Goal: Task Accomplishment & Management: Use online tool/utility

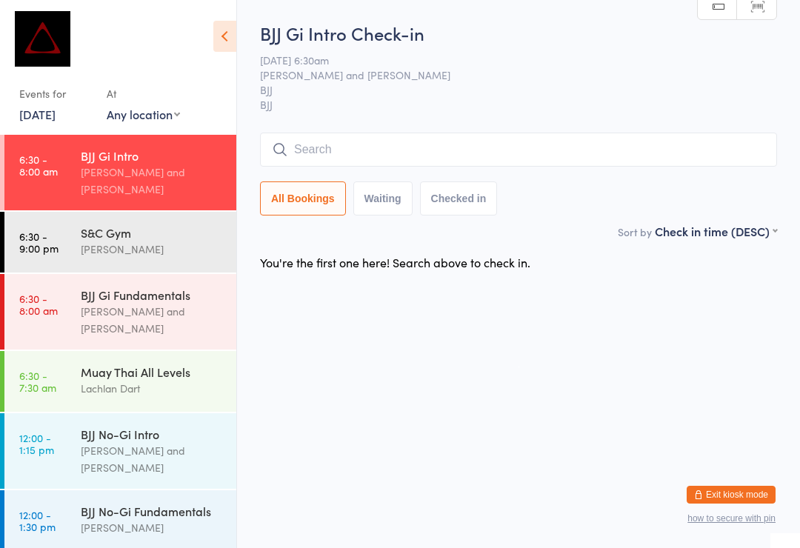
click at [147, 380] on div "Lachlan Dart" at bounding box center [152, 388] width 143 height 17
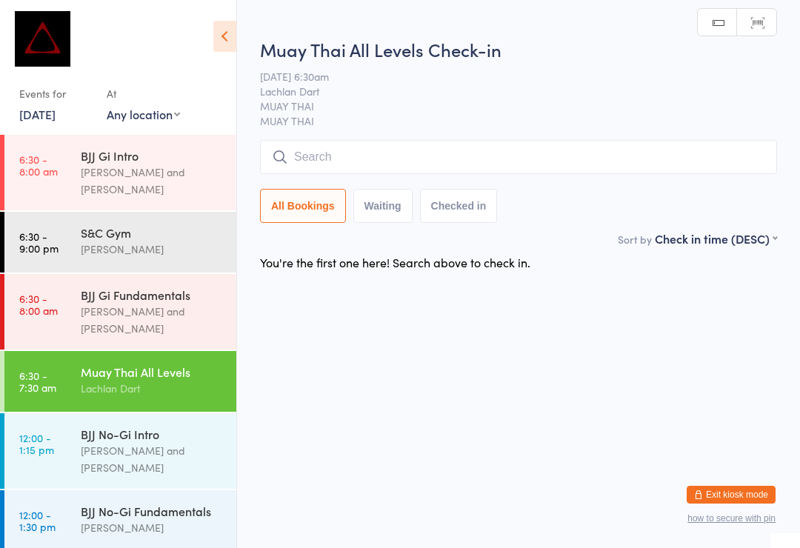
click at [425, 150] on input "search" at bounding box center [518, 157] width 517 height 34
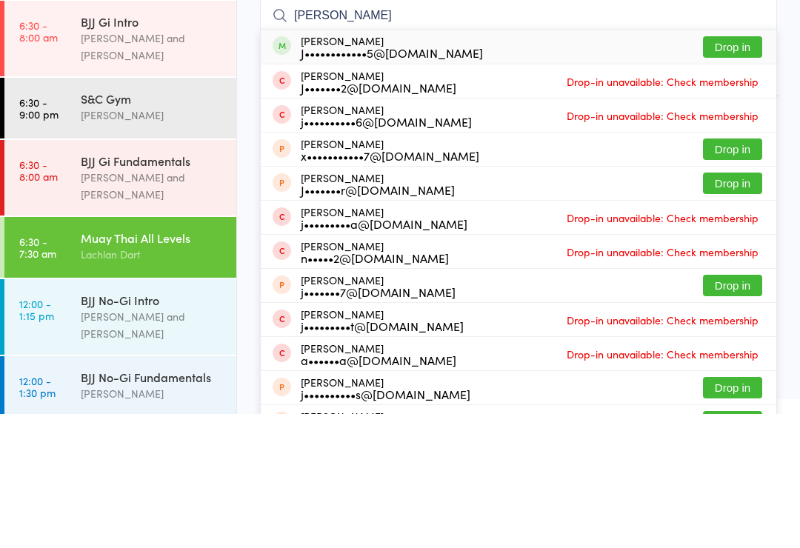
type input "[PERSON_NAME]"
click at [738, 170] on button "Drop in" at bounding box center [732, 180] width 59 height 21
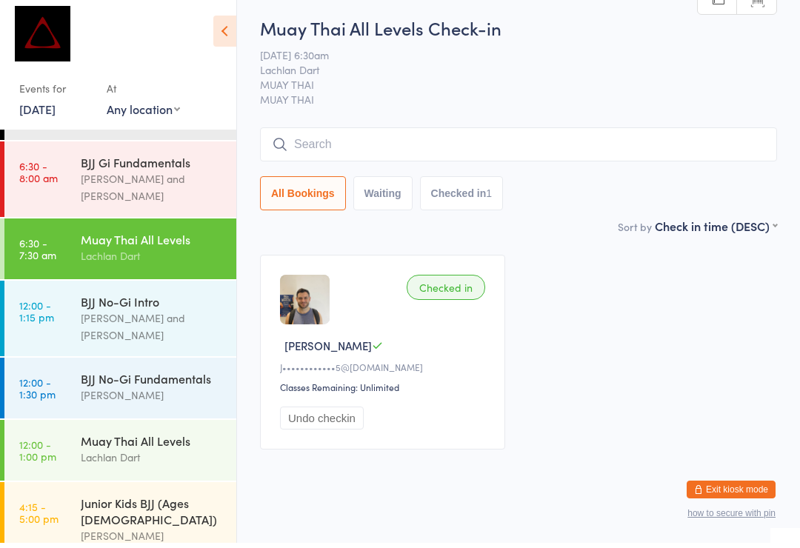
scroll to position [128, 0]
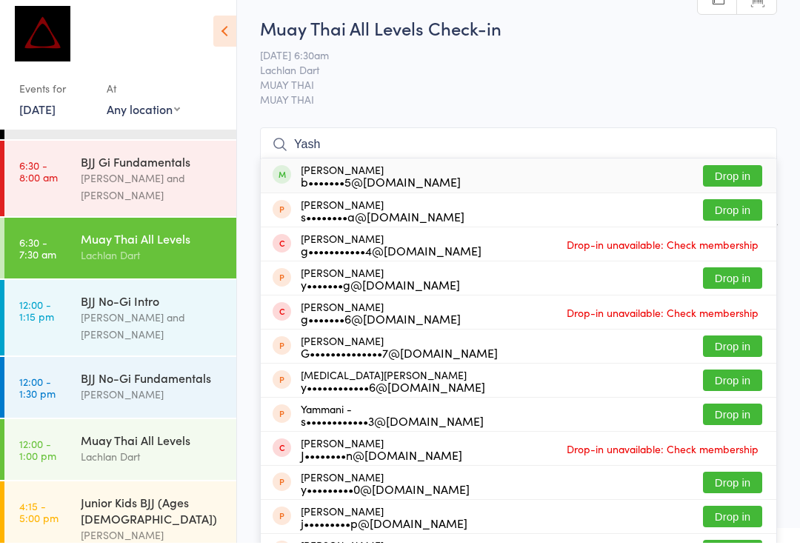
type input "Yash"
click at [740, 170] on button "Drop in" at bounding box center [732, 180] width 59 height 21
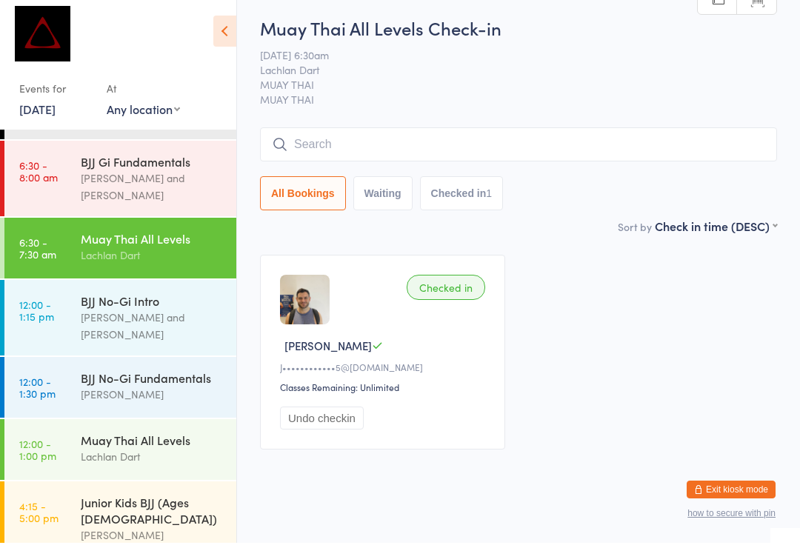
scroll to position [5, 0]
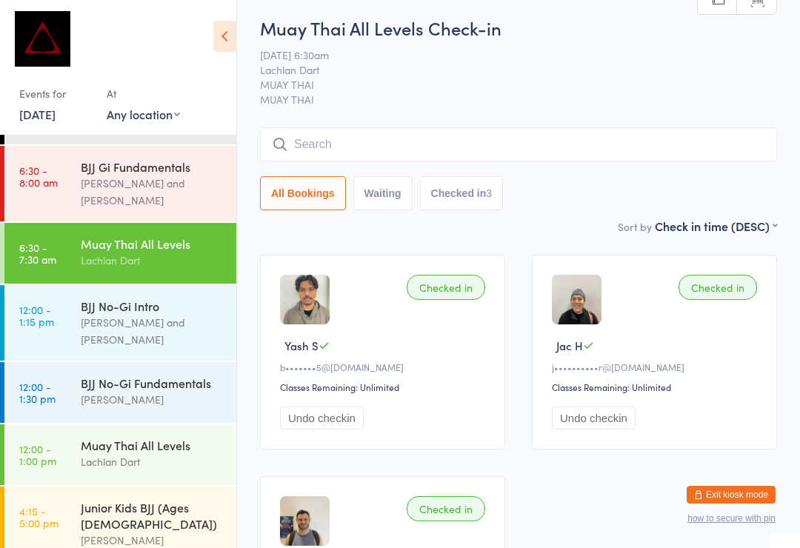
click at [459, 139] on input "search" at bounding box center [518, 144] width 517 height 34
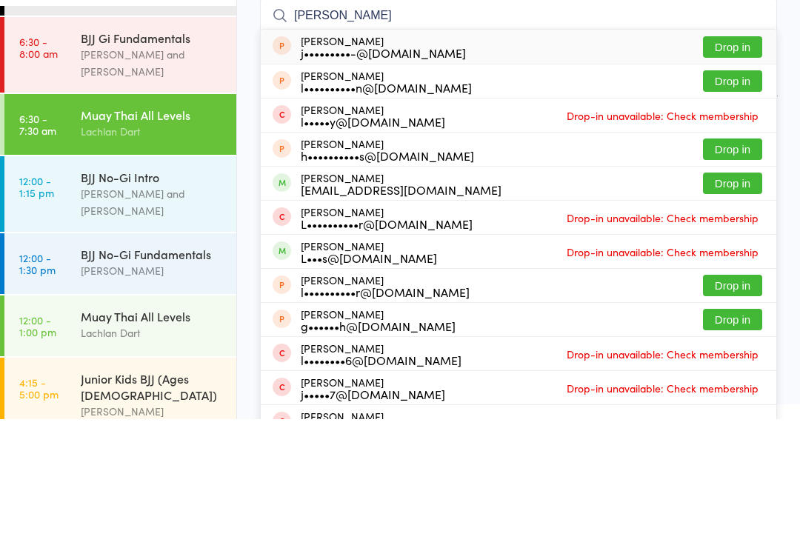
type input "[PERSON_NAME]"
click at [726, 302] on button "Drop in" at bounding box center [732, 312] width 59 height 21
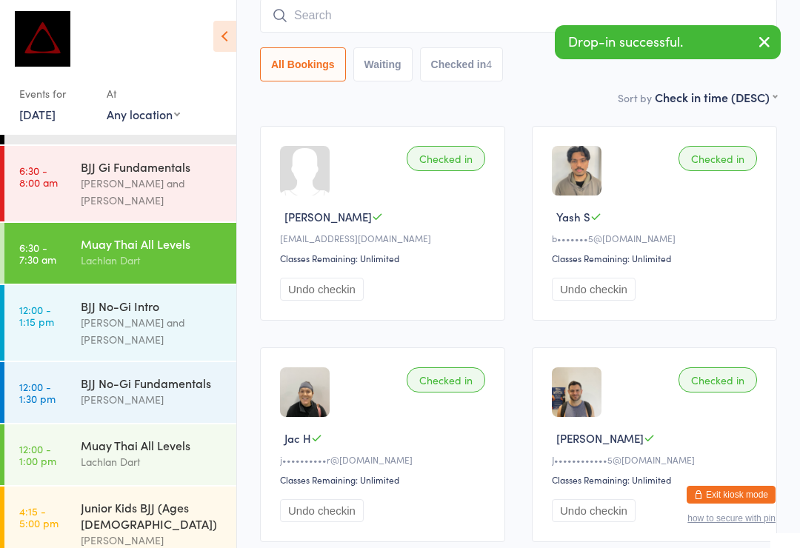
click at [752, 335] on div "Checked in Lukas B [EMAIL_ADDRESS][DOMAIN_NAME] Classes Remaining: Unlimited Un…" at bounding box center [519, 334] width 544 height 443
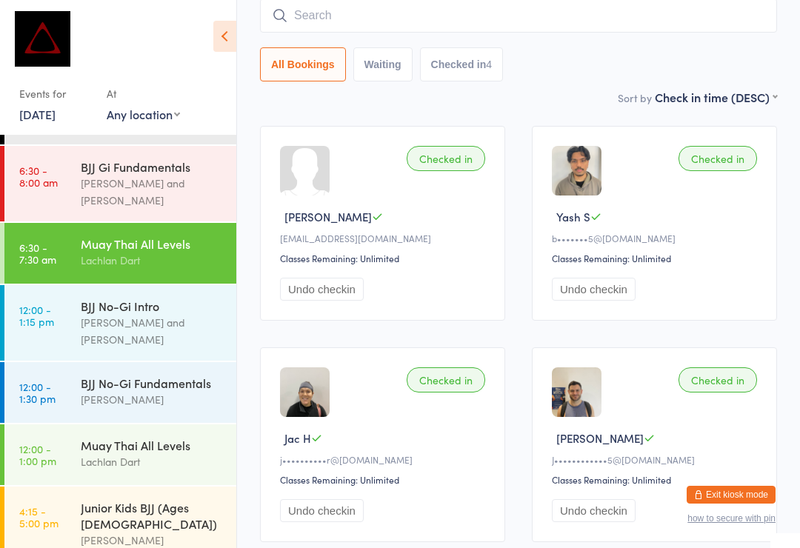
click at [126, 223] on div "Muay Thai All Levels Lachlan Dart" at bounding box center [159, 252] width 156 height 59
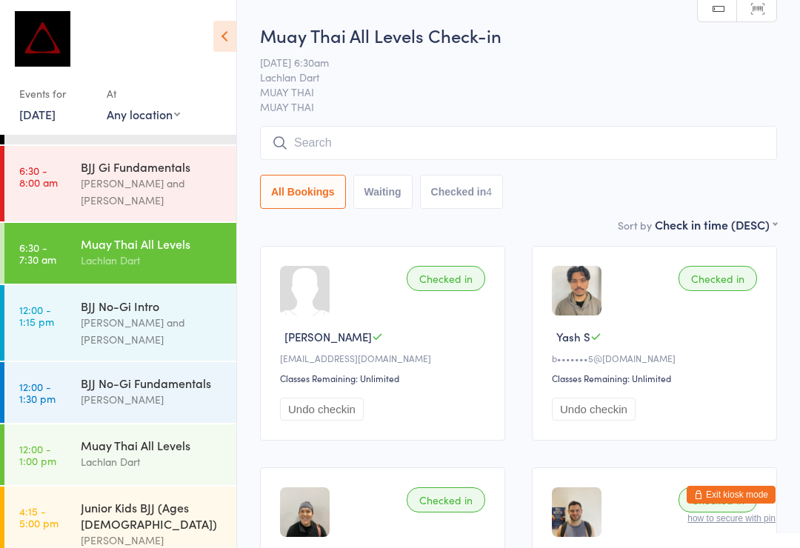
scroll to position [0, 0]
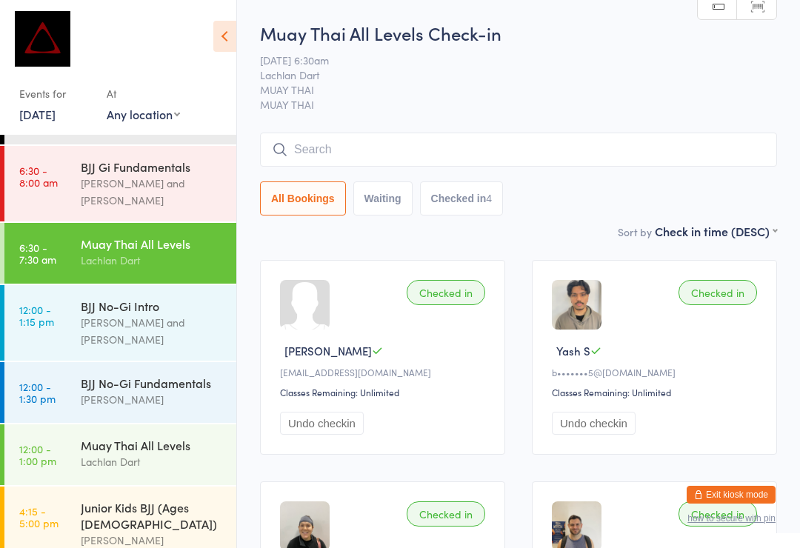
click at [399, 149] on input "search" at bounding box center [518, 150] width 517 height 34
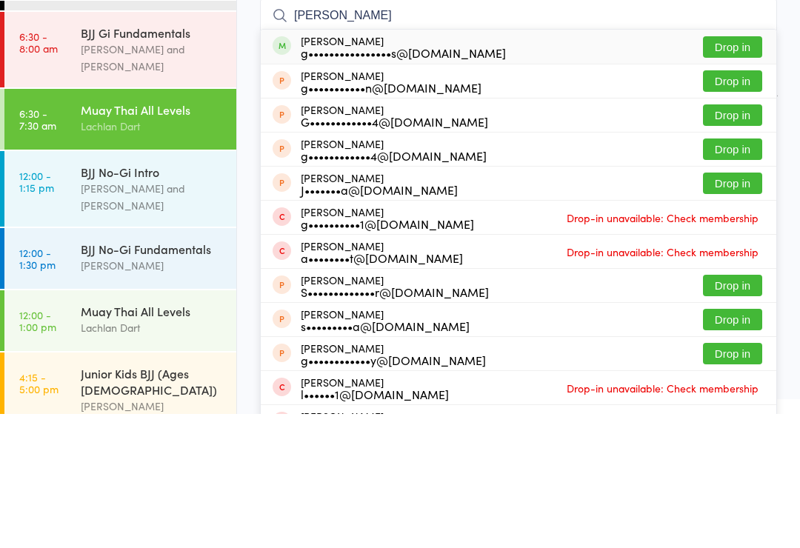
type input "[PERSON_NAME]"
click at [746, 170] on button "Drop in" at bounding box center [732, 180] width 59 height 21
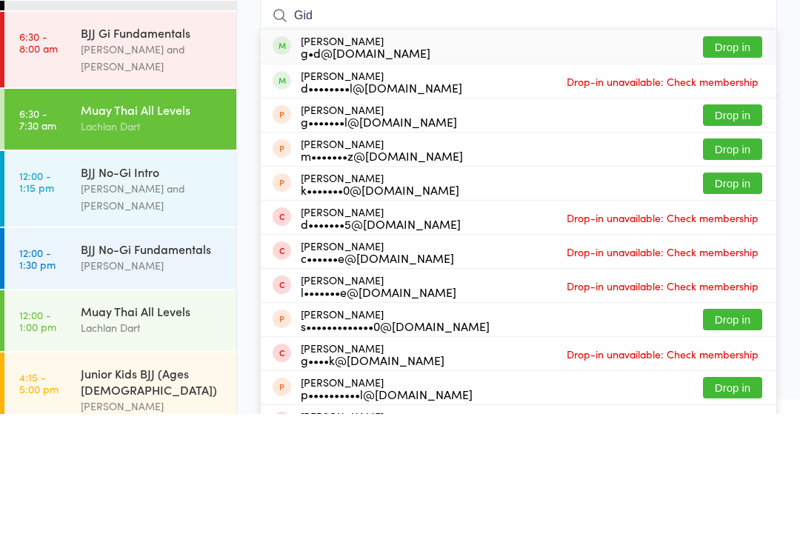
type input "Gid"
click at [743, 170] on button "Drop in" at bounding box center [732, 180] width 59 height 21
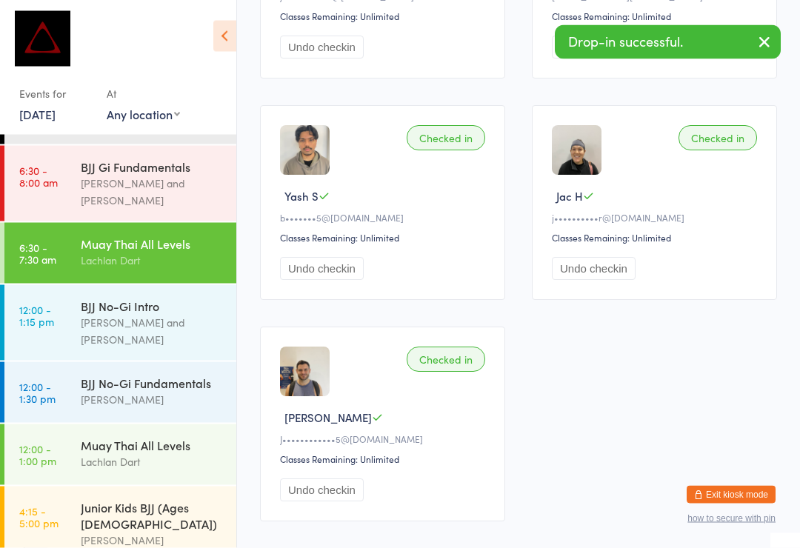
scroll to position [598, 0]
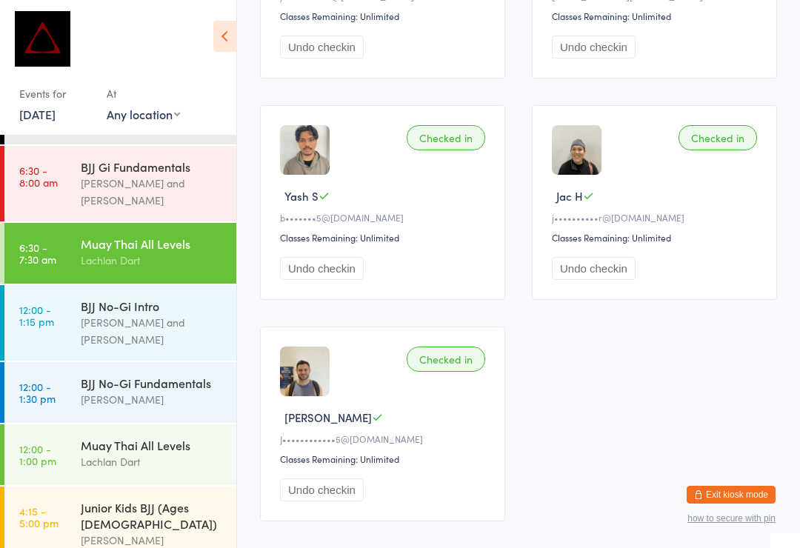
click at [194, 252] on div "Lachlan Dart" at bounding box center [152, 260] width 143 height 17
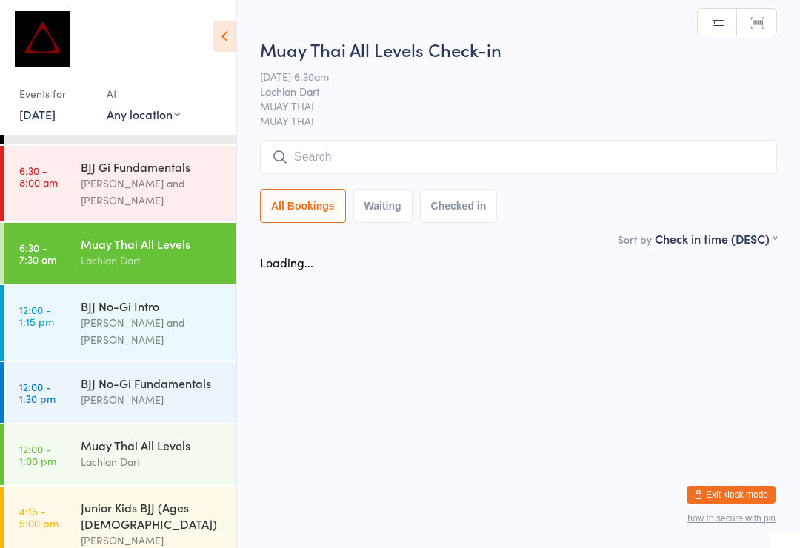
scroll to position [0, 0]
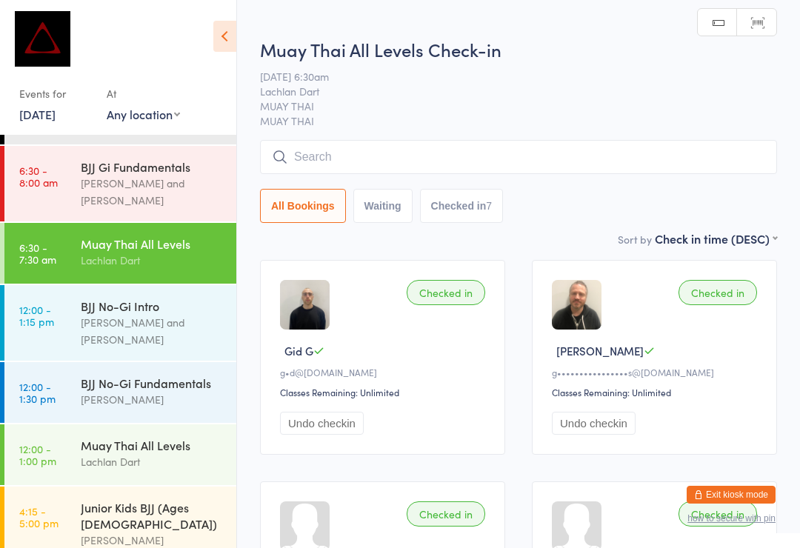
click at [499, 157] on input "search" at bounding box center [518, 157] width 517 height 34
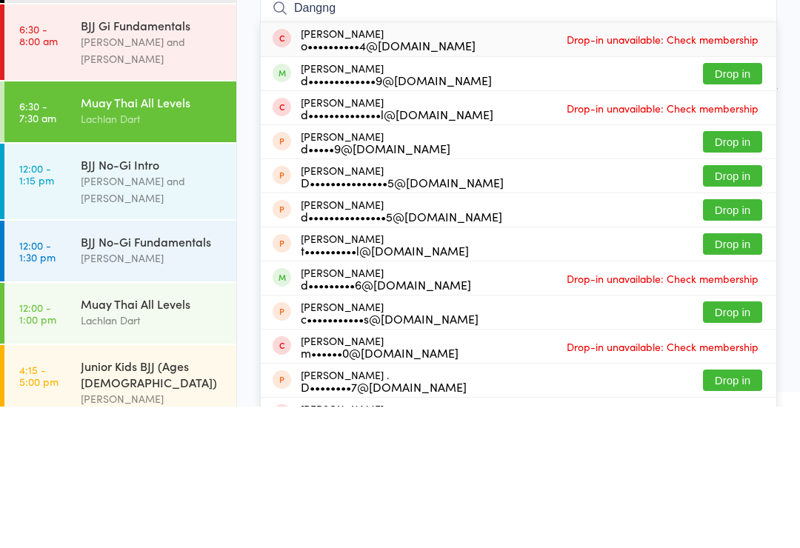
type input "Dangng"
click at [737, 205] on button "Drop in" at bounding box center [732, 215] width 59 height 21
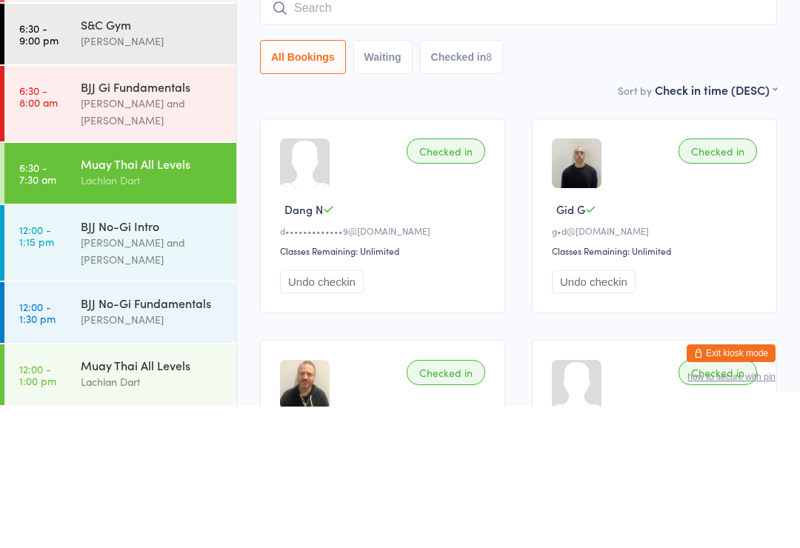
scroll to position [33, 0]
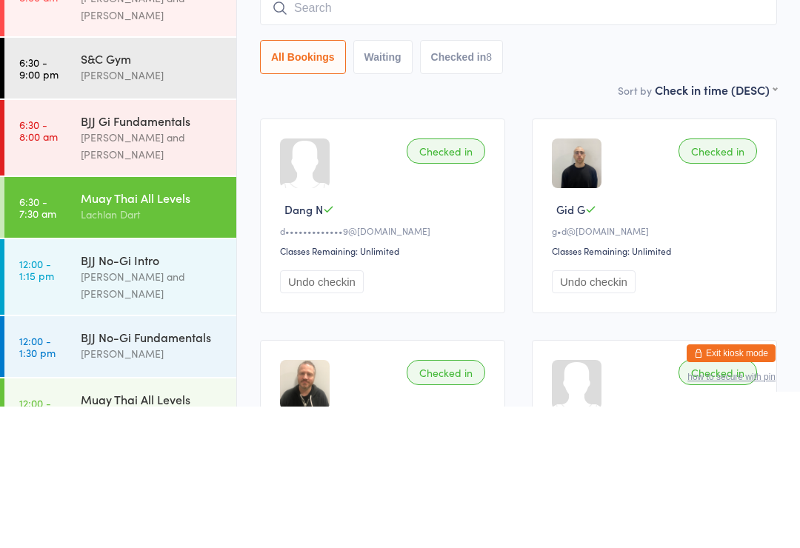
click at [108, 271] on div "[PERSON_NAME] and [PERSON_NAME]" at bounding box center [152, 288] width 143 height 34
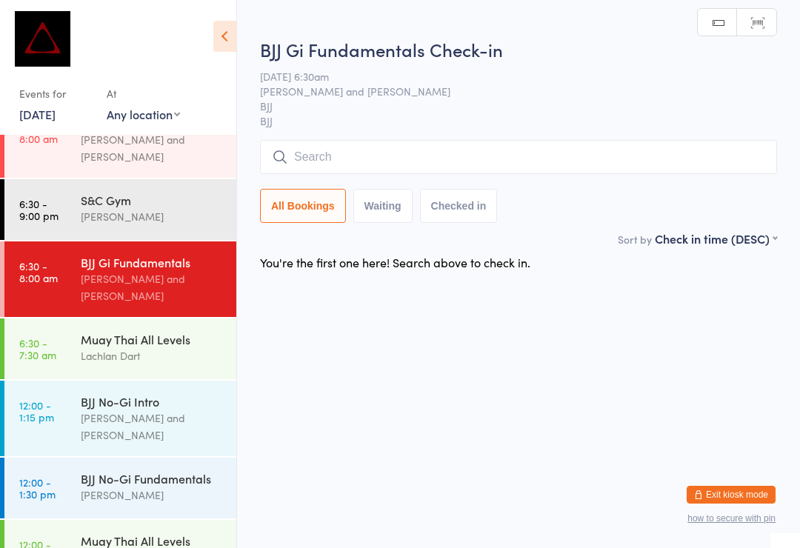
click at [355, 158] on input "search" at bounding box center [518, 157] width 517 height 34
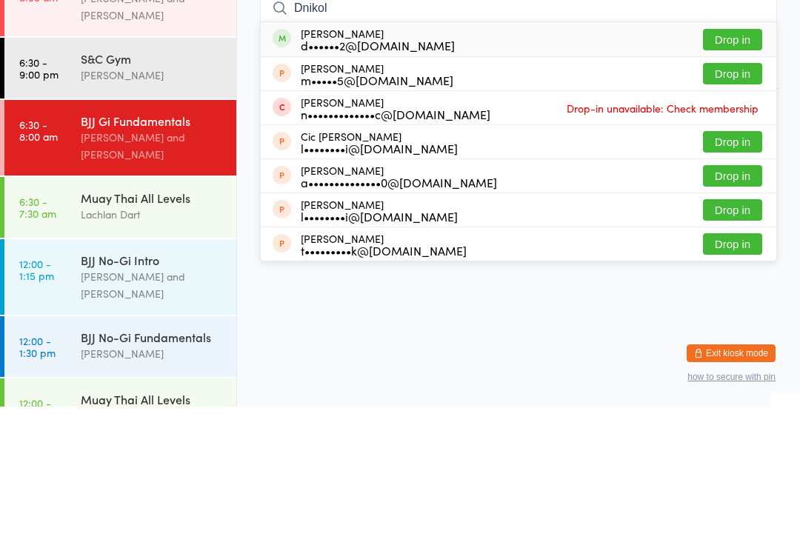
type input "Dnikol"
click at [720, 170] on button "Drop in" at bounding box center [732, 180] width 59 height 21
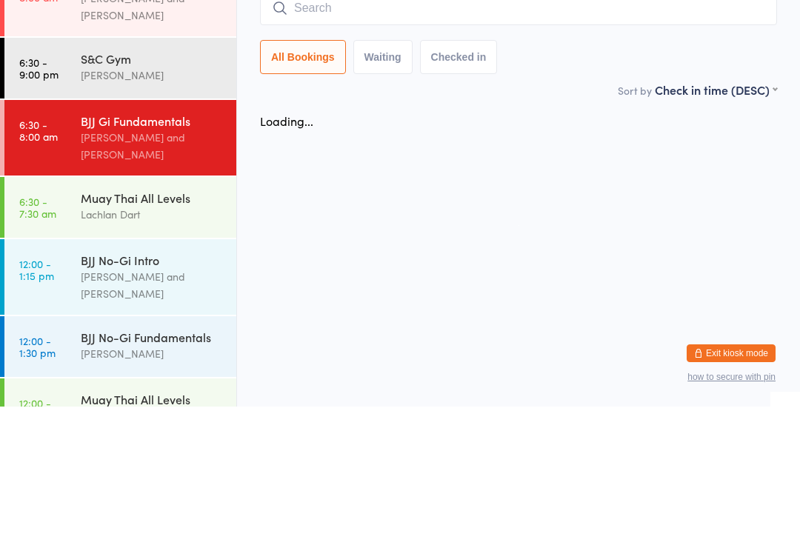
scroll to position [28, 0]
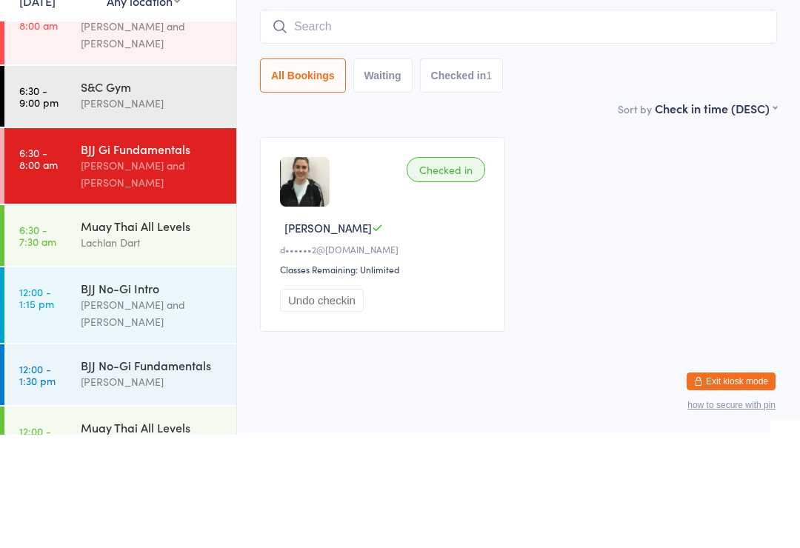
click at [146, 487] on div "[PERSON_NAME]" at bounding box center [152, 495] width 143 height 17
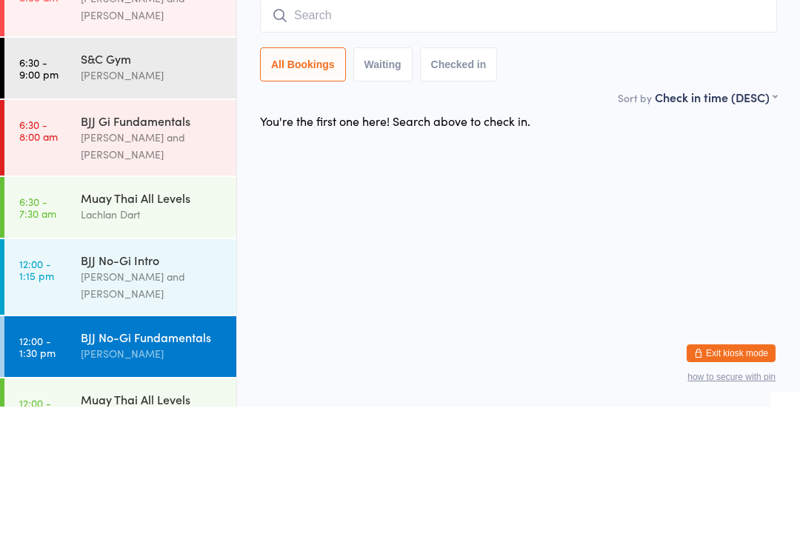
click at [344, 140] on input "search" at bounding box center [518, 157] width 517 height 34
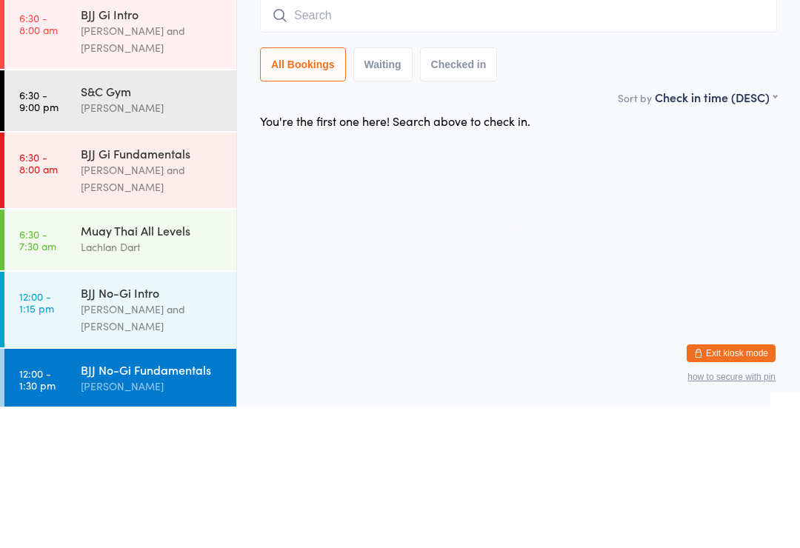
click at [124, 303] on div "[PERSON_NAME] and [PERSON_NAME]" at bounding box center [152, 320] width 143 height 34
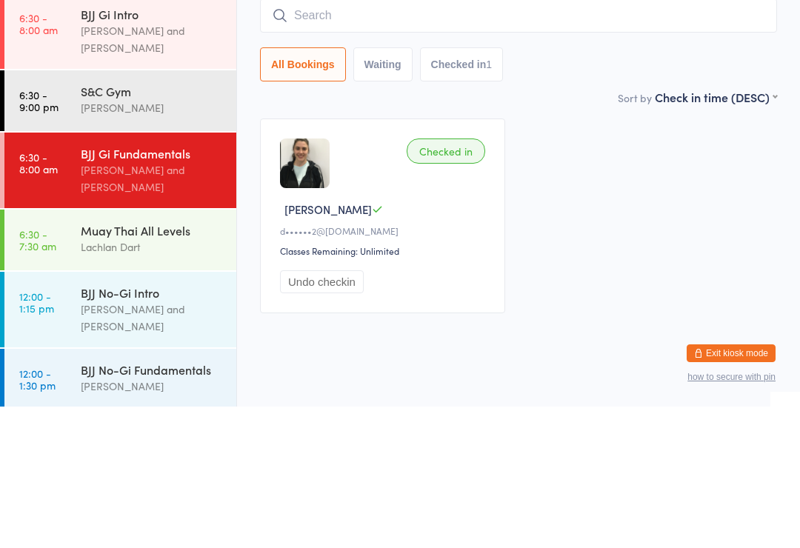
scroll to position [28, 0]
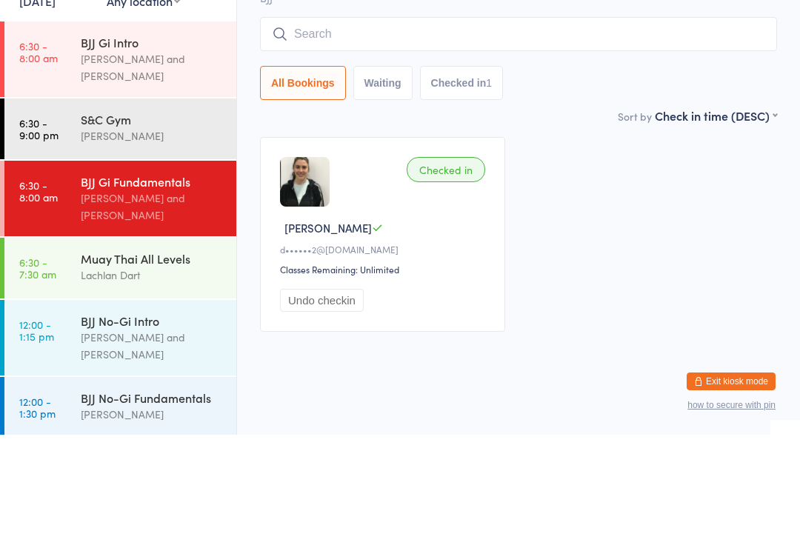
click at [150, 503] on div "BJJ No-Gi Fundamentals" at bounding box center [152, 511] width 143 height 16
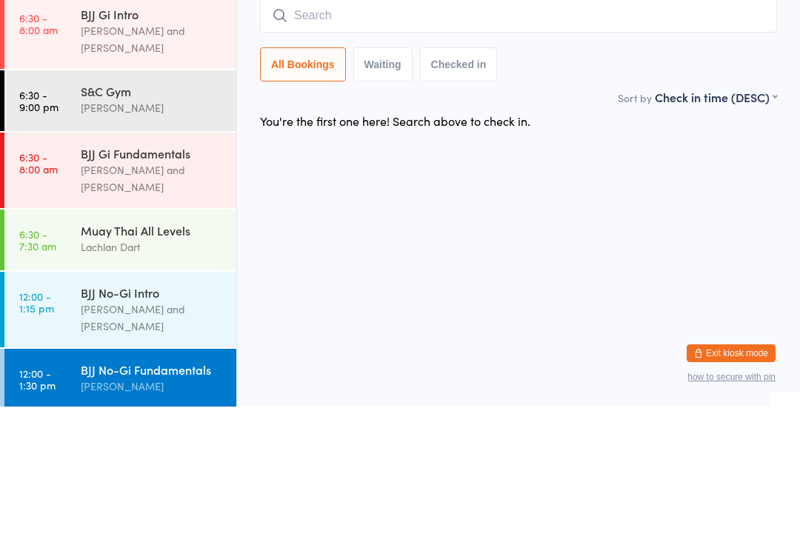
click at [378, 140] on input "search" at bounding box center [518, 157] width 517 height 34
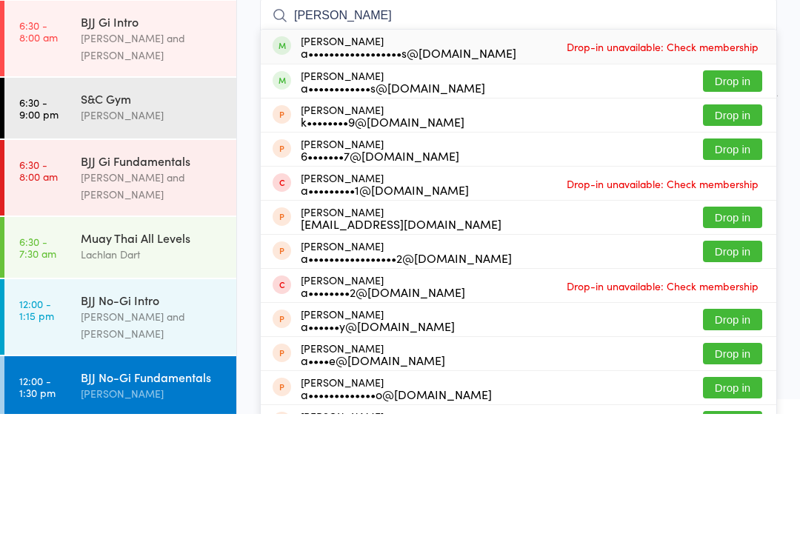
type input "[PERSON_NAME]"
click at [739, 170] on span "Drop-in unavailable: Check membership" at bounding box center [662, 181] width 199 height 22
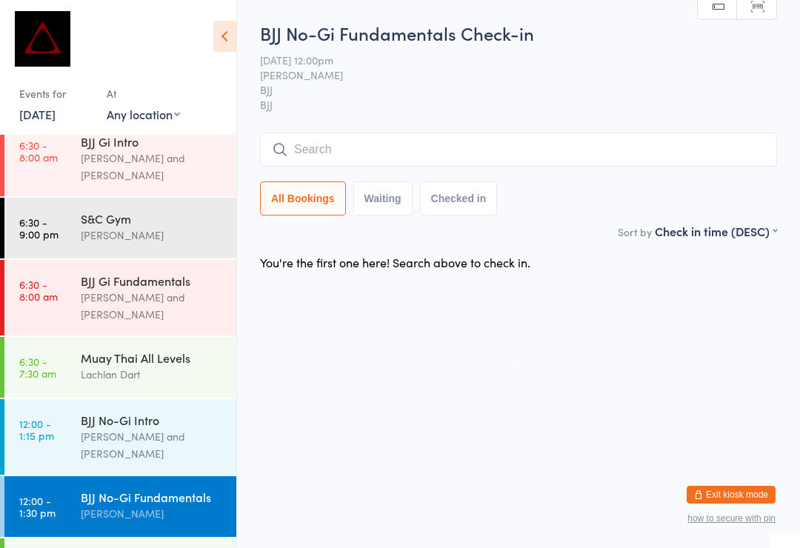
click at [150, 419] on div "BJJ No-Gi Intro [PERSON_NAME] and [PERSON_NAME]" at bounding box center [159, 437] width 156 height 76
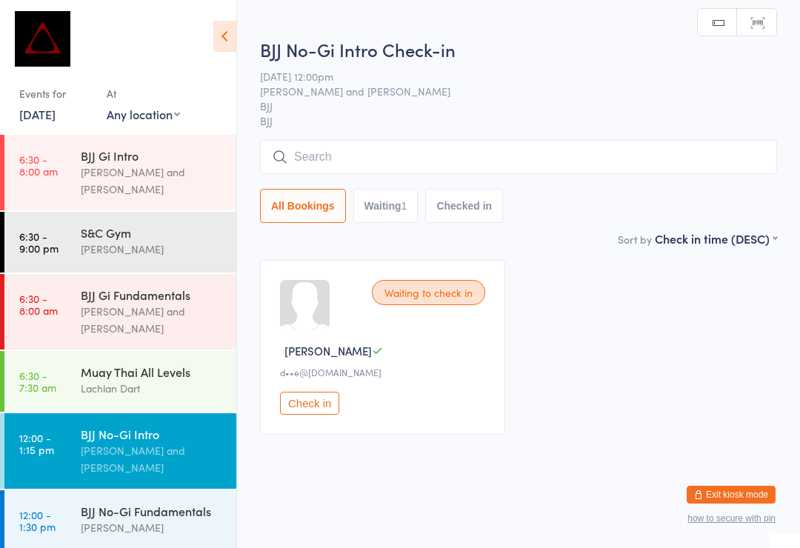
click at [152, 288] on div "BJJ Gi Fundamentals" at bounding box center [152, 295] width 143 height 16
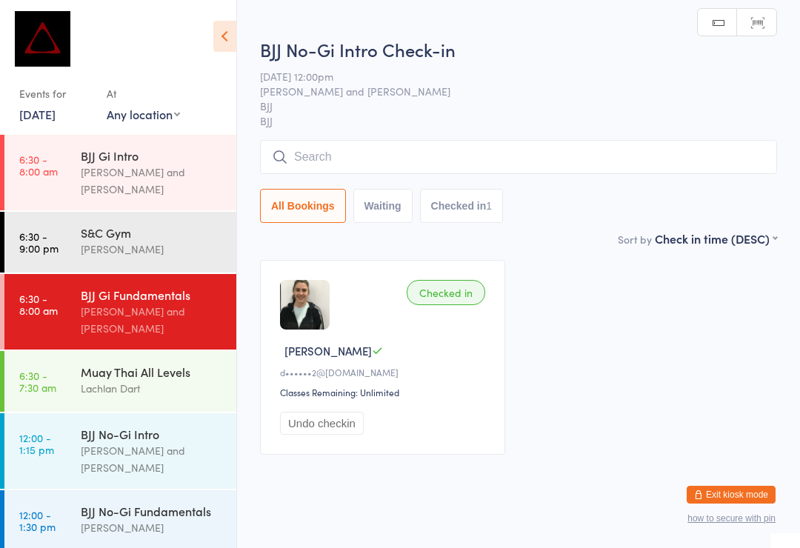
click at [185, 170] on div "[PERSON_NAME] and [PERSON_NAME]" at bounding box center [152, 181] width 143 height 34
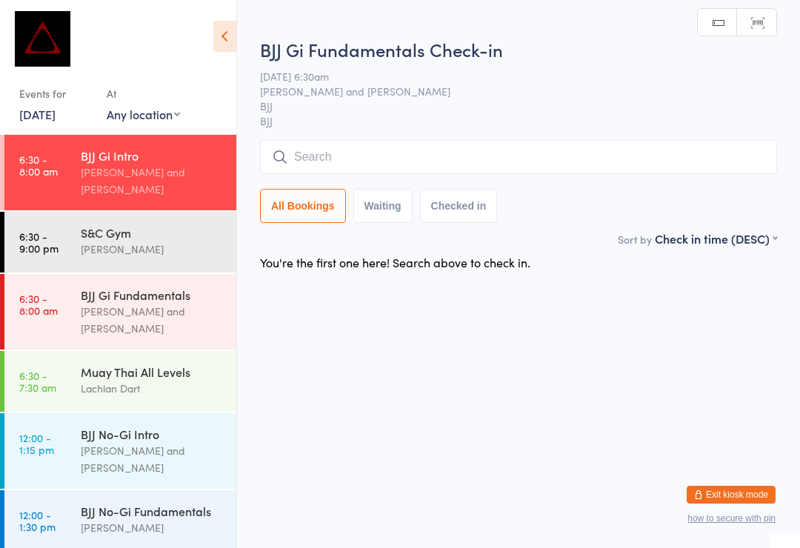
click at [364, 168] on input "search" at bounding box center [518, 157] width 517 height 34
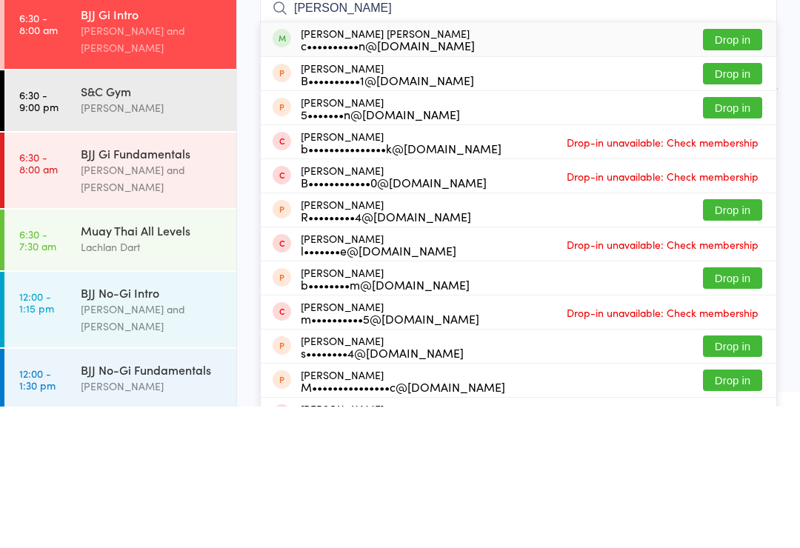
type input "[PERSON_NAME]"
click at [742, 170] on button "Drop in" at bounding box center [732, 180] width 59 height 21
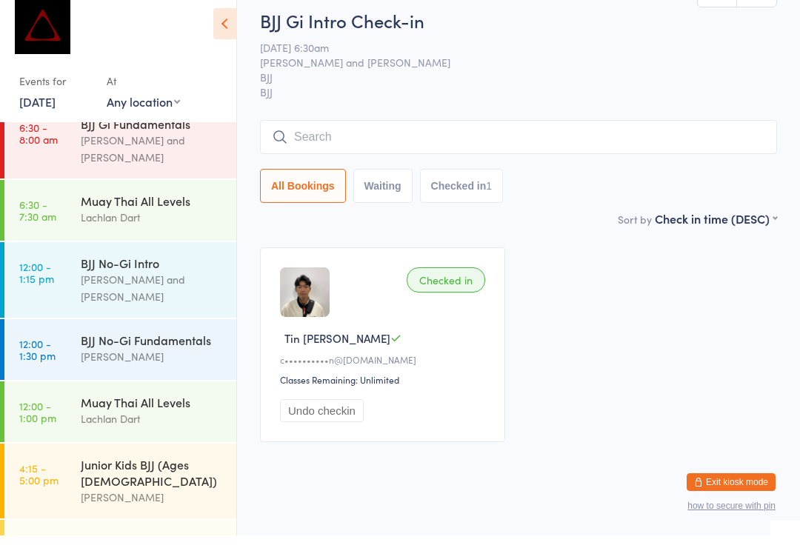
scroll to position [156, 0]
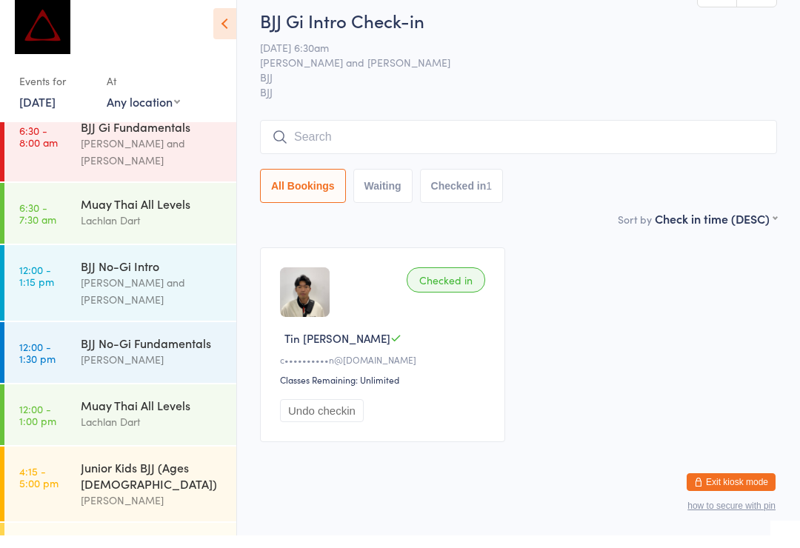
click at [185, 225] on div "Lachlan Dart" at bounding box center [152, 233] width 143 height 17
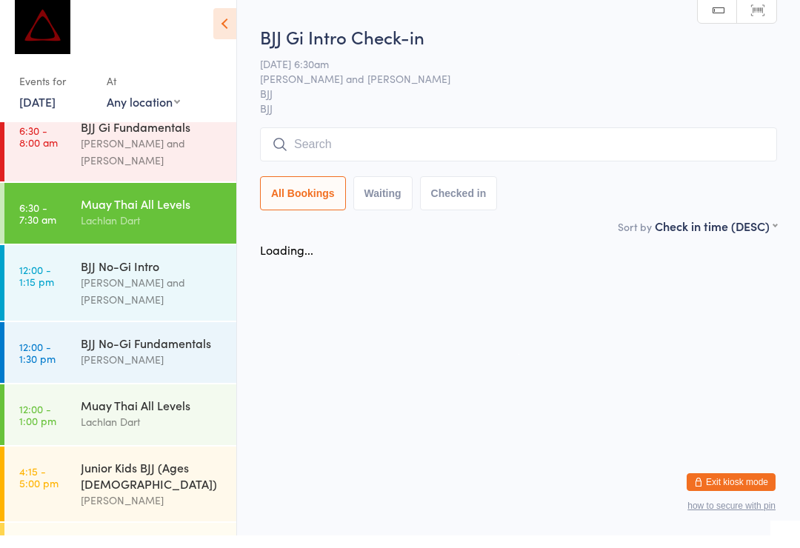
scroll to position [13, 0]
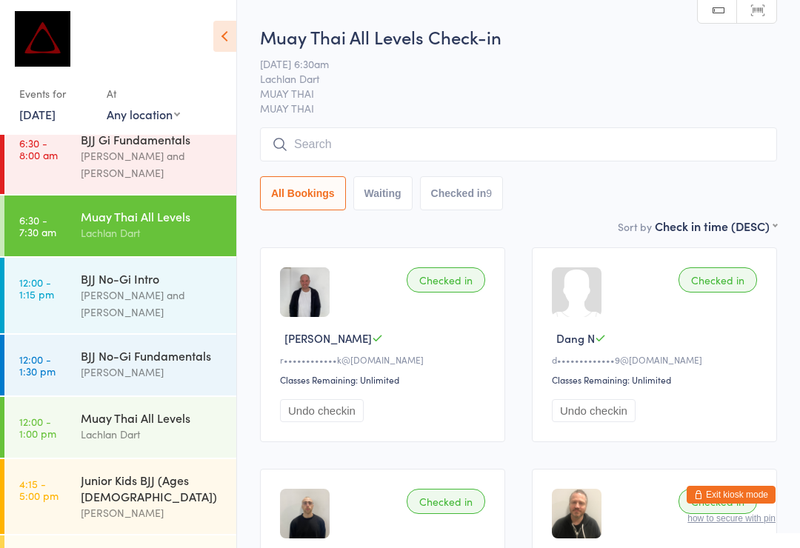
click at [434, 142] on input "search" at bounding box center [518, 144] width 517 height 34
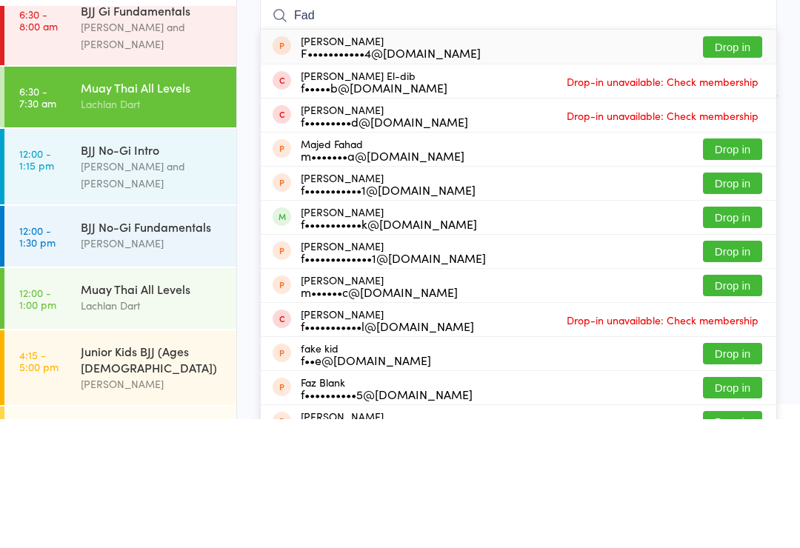
type input "Fad"
click at [737, 336] on button "Drop in" at bounding box center [732, 346] width 59 height 21
